Goal: Information Seeking & Learning: Check status

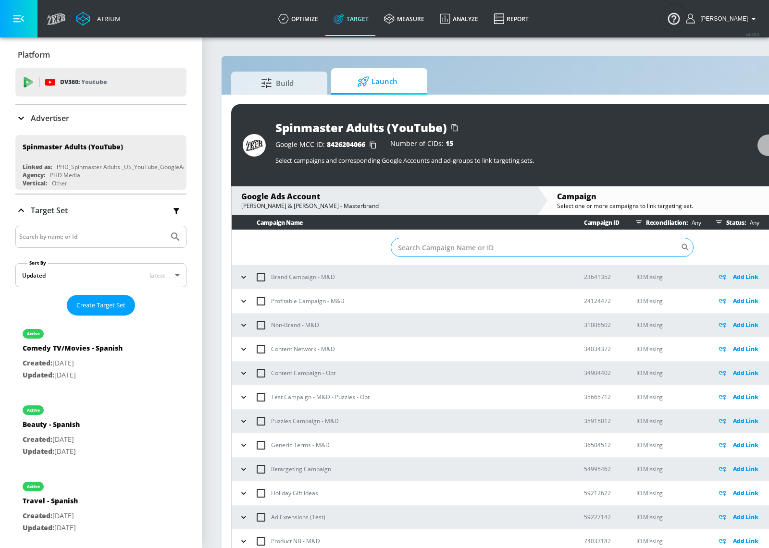
click at [539, 241] on input "Sort By" at bounding box center [536, 247] width 290 height 19
paste input "21798325625"
type input "21798325625"
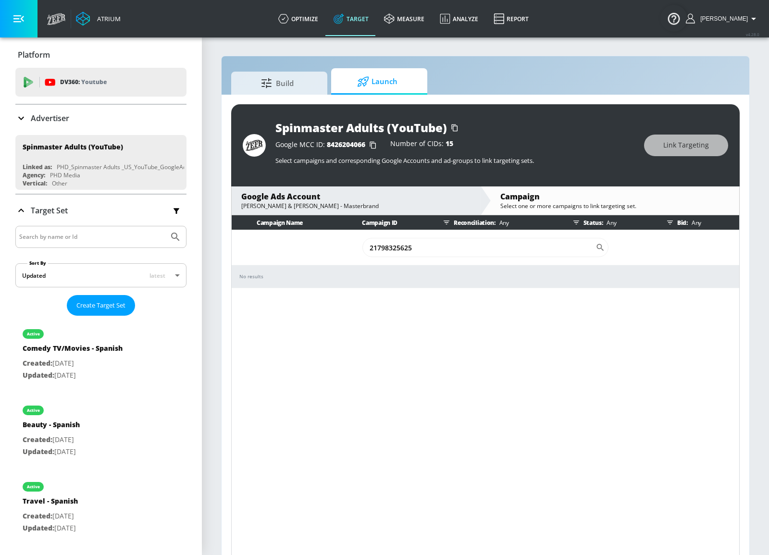
drag, startPoint x: 522, startPoint y: 243, endPoint x: 328, endPoint y: 217, distance: 195.8
click at [328, 219] on table "Campaign Name Campaign ID Reconciliation: Any Status: Any Bid: Any 21798325625 …" at bounding box center [485, 251] width 507 height 73
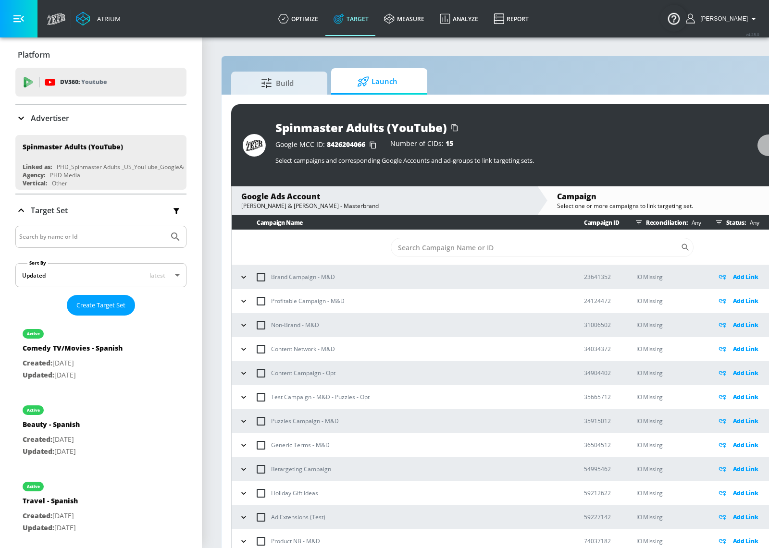
click at [636, 221] on icon "button" at bounding box center [639, 223] width 6 height 4
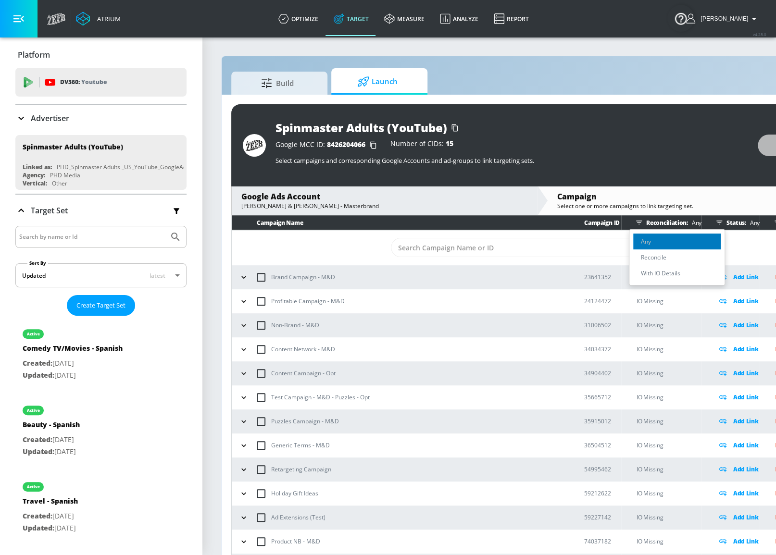
click at [640, 236] on li "Any" at bounding box center [676, 242] width 87 height 16
click at [714, 220] on div at bounding box center [388, 277] width 776 height 555
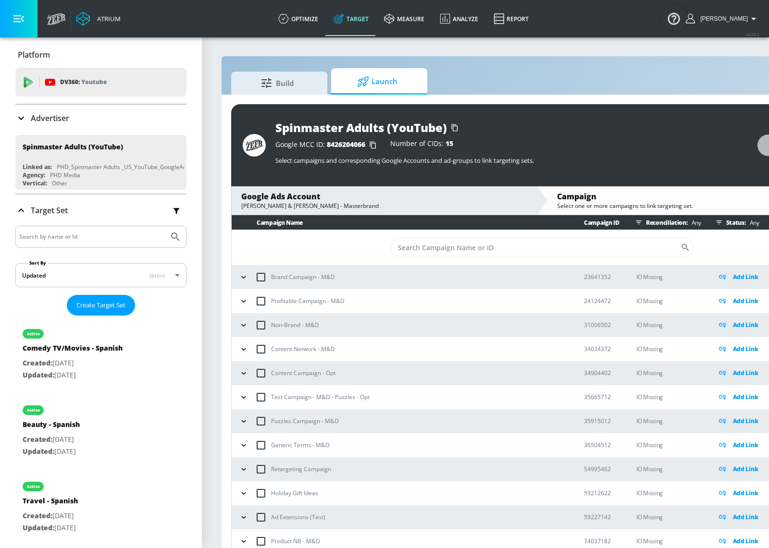
click at [712, 223] on button "button" at bounding box center [719, 222] width 14 height 14
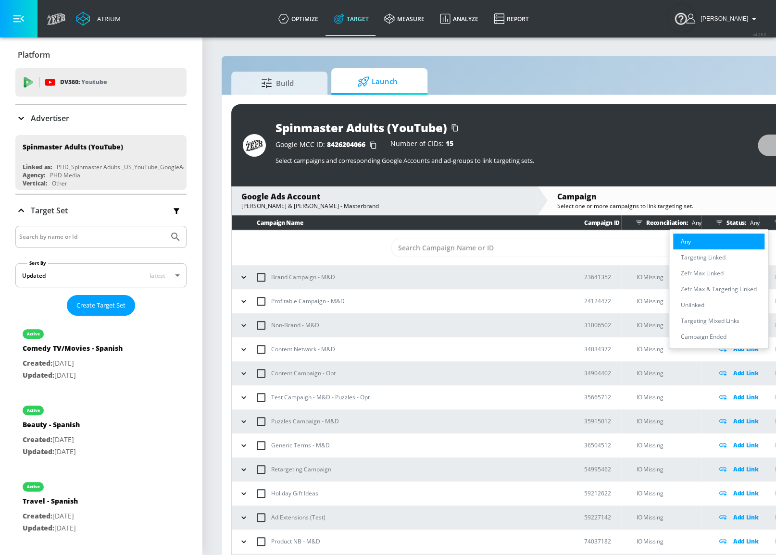
click at [715, 244] on li "Any" at bounding box center [718, 242] width 91 height 16
click at [726, 149] on div at bounding box center [388, 277] width 776 height 555
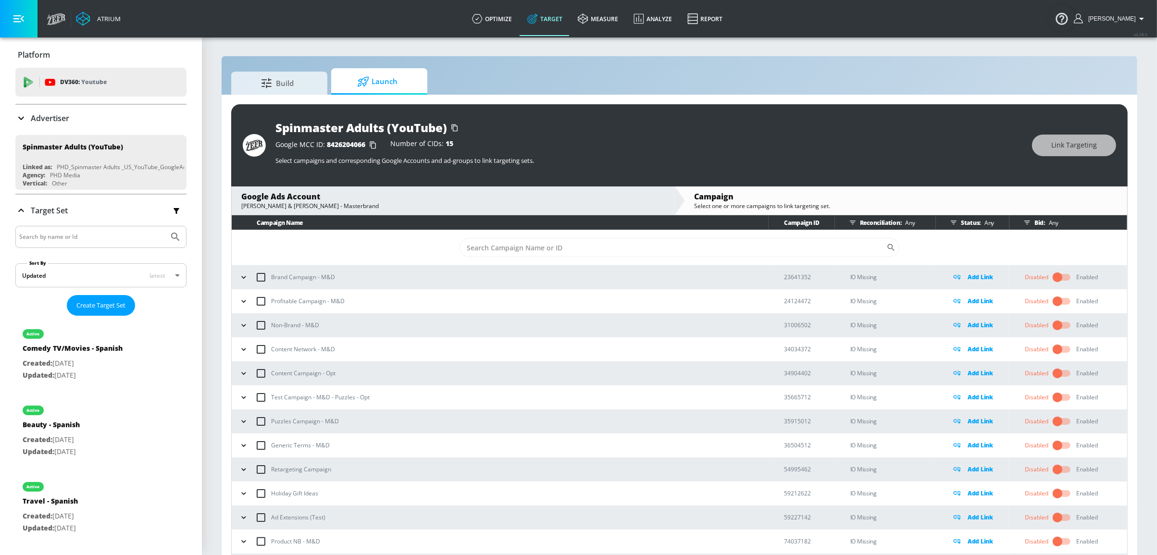
click at [768, 221] on p "Any" at bounding box center [986, 223] width 13 height 10
click at [768, 224] on icon "button" at bounding box center [953, 223] width 8 height 8
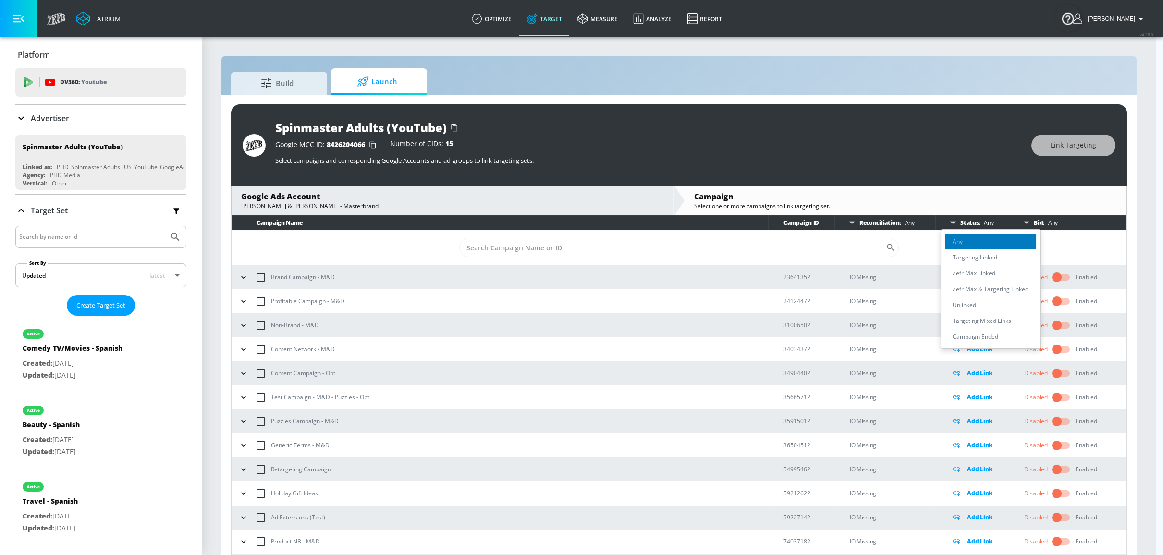
click at [768, 238] on p "Any" at bounding box center [958, 241] width 10 height 10
click at [768, 240] on div at bounding box center [581, 277] width 1163 height 555
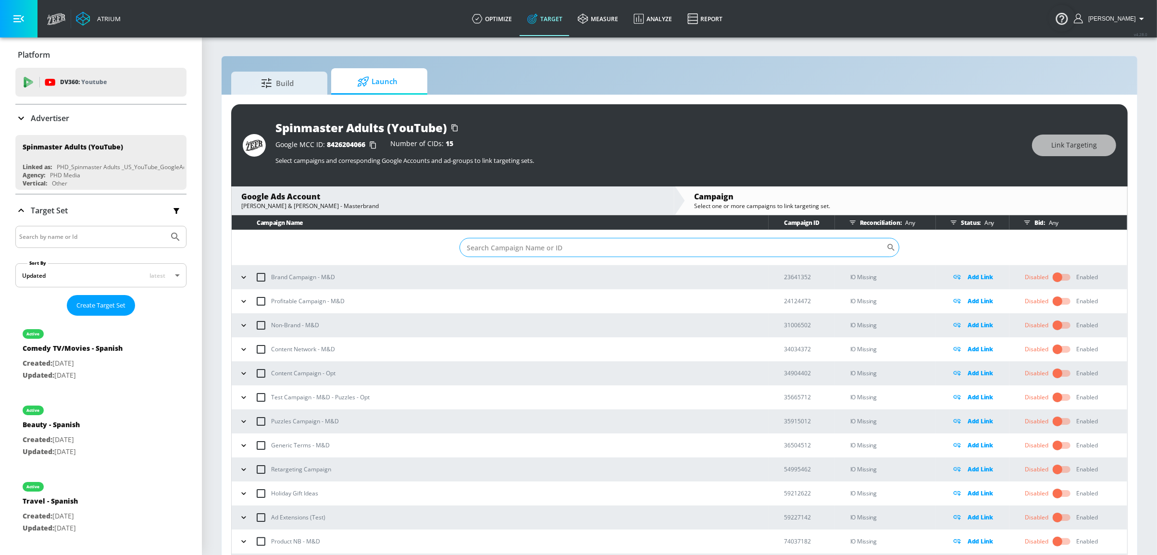
click at [768, 246] on input "Sort By" at bounding box center [672, 247] width 427 height 19
paste input "21798325625"
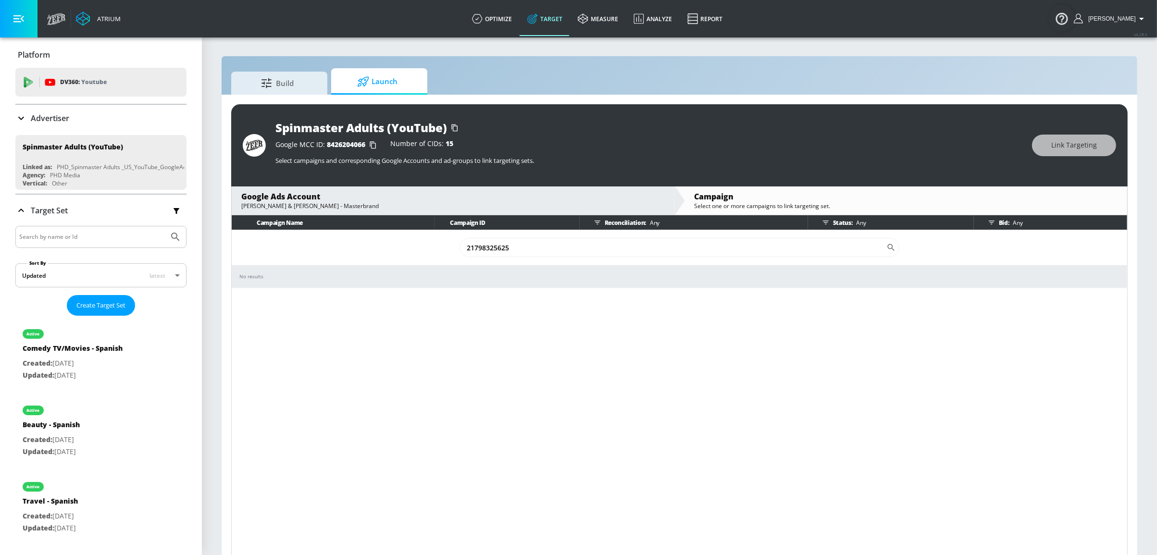
type input "21798325625"
click at [394, 83] on span "Launch" at bounding box center [377, 81] width 73 height 23
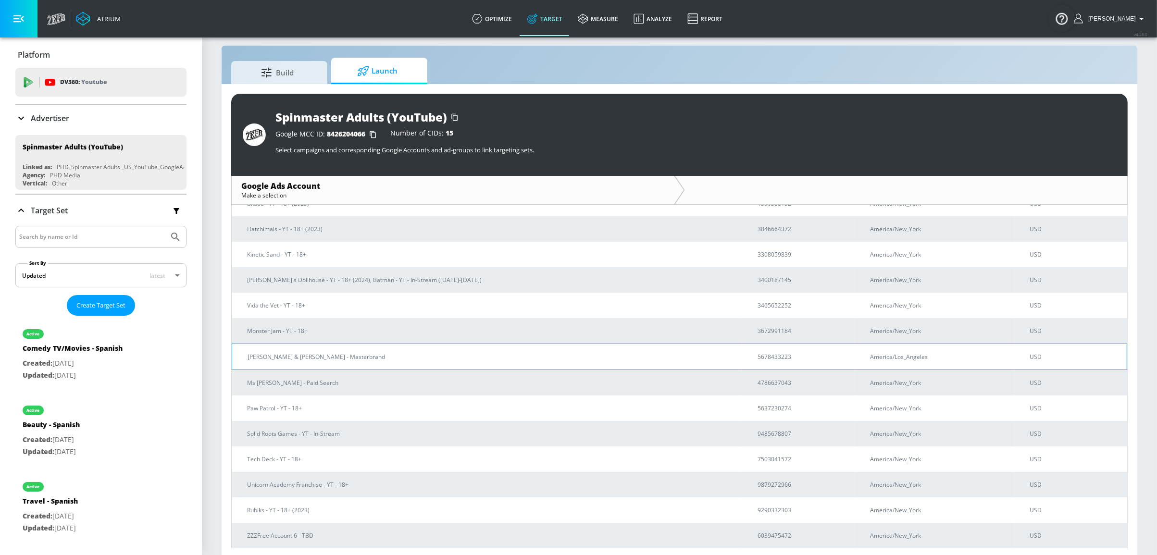
scroll to position [13, 0]
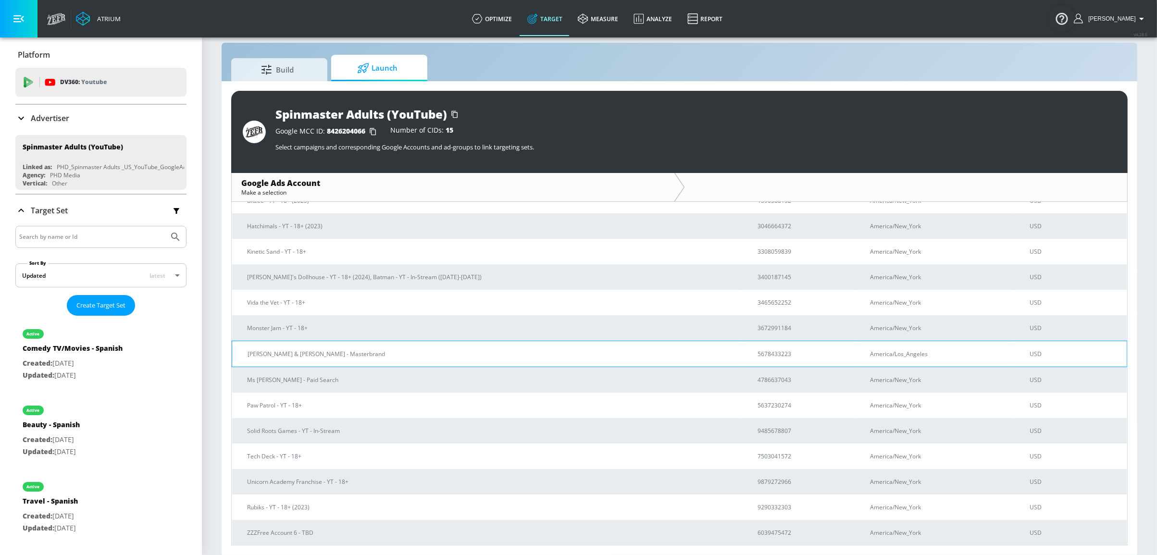
click at [319, 352] on p "[PERSON_NAME] & [PERSON_NAME] - Masterbrand" at bounding box center [490, 354] width 487 height 10
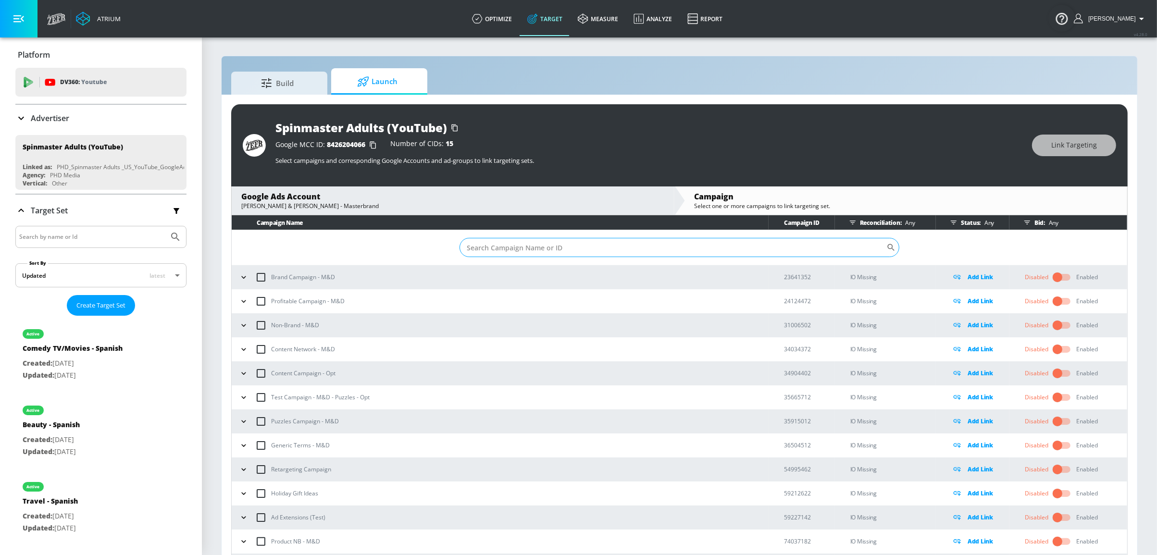
click at [619, 247] on input "Sort By" at bounding box center [672, 247] width 427 height 19
paste input "21798325625"
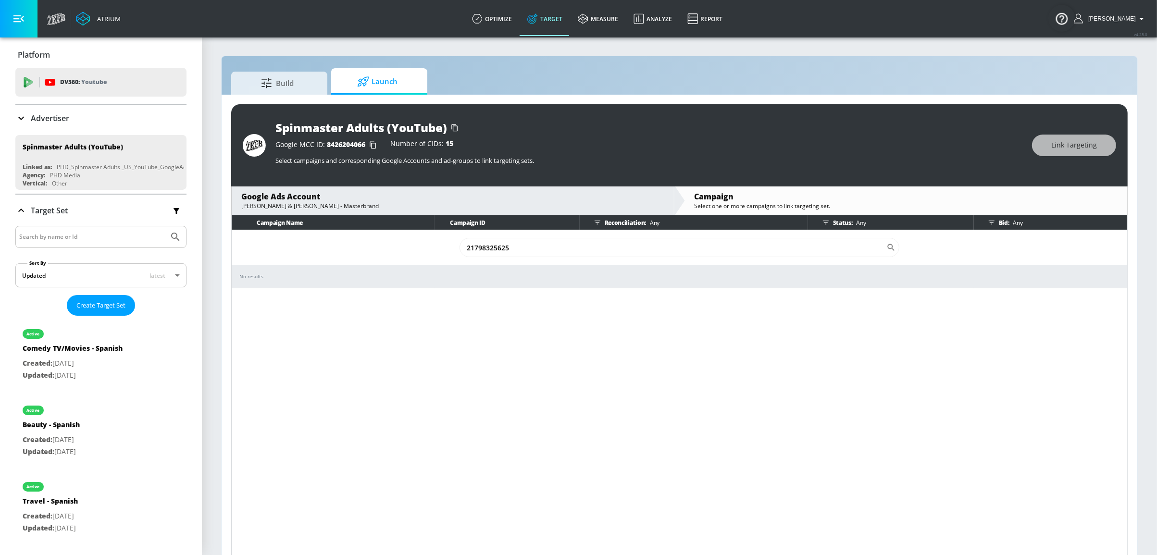
drag, startPoint x: 532, startPoint y: 245, endPoint x: 432, endPoint y: 236, distance: 100.3
click at [432, 236] on td "21798325625 ​" at bounding box center [679, 247] width 895 height 35
paste input "PHD_MTB_DTC_OTH_PUR_GEN_X_AUT_252H_PSEA_GO_PMX_USA_EN_PMAX-ALL_05751334"
type input "PHD_MTB_DTC_OTH_PUR_GEN_X_AUT_252H_PSEA_GO_PMX_USA_EN_PMAX-ALL_05751334"
drag, startPoint x: 759, startPoint y: 247, endPoint x: 397, endPoint y: 230, distance: 362.7
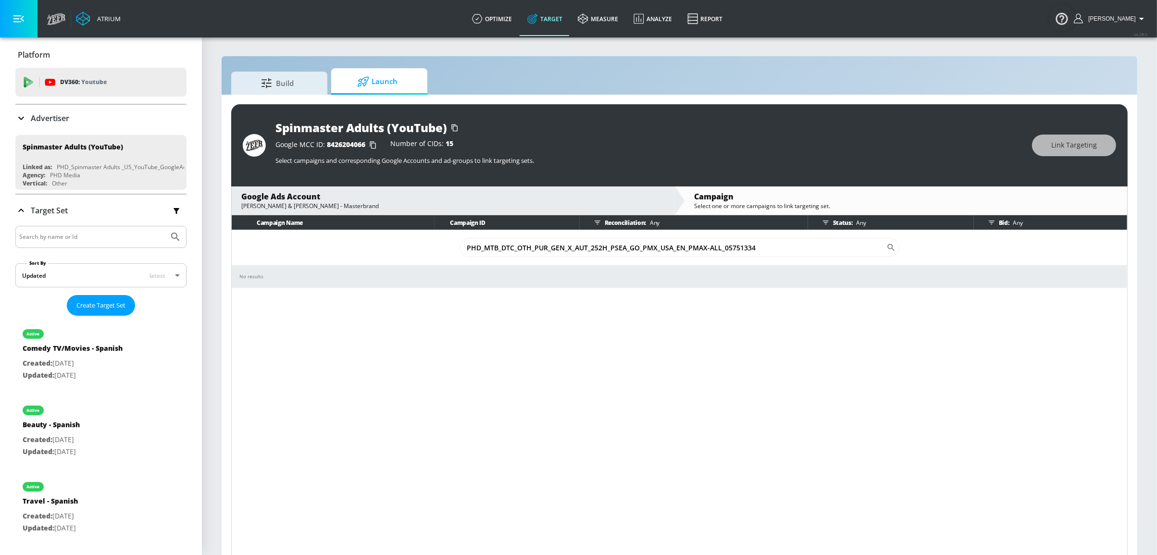
click at [397, 231] on td "PHD_MTB_DTC_OTH_PUR_GEN_X_AUT_252H_PSEA_GO_PMX_USA_EN_PMAX-ALL_05751334 ​" at bounding box center [679, 247] width 895 height 35
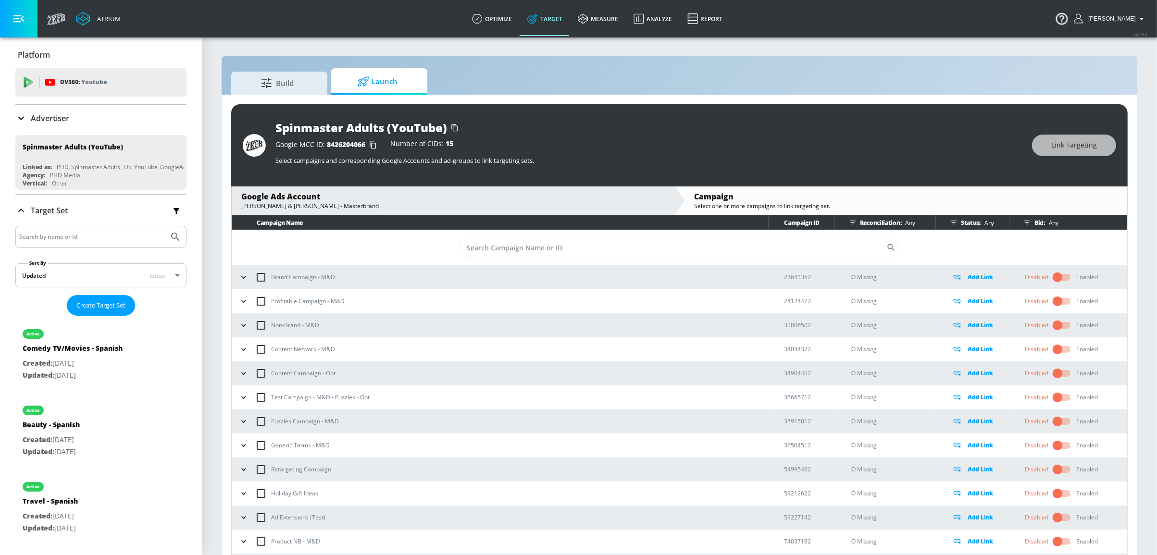
click at [283, 222] on th "Campaign Name" at bounding box center [500, 222] width 537 height 15
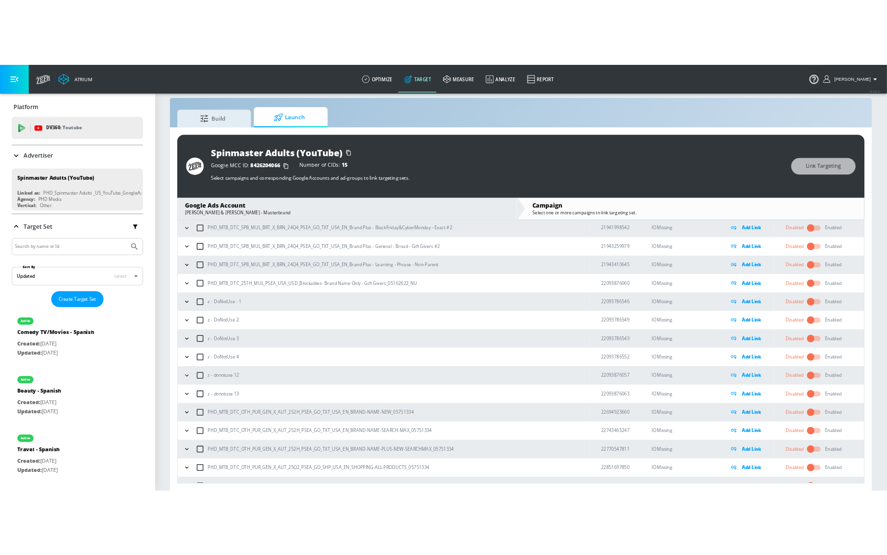
scroll to position [14851, 0]
